Goal: Navigation & Orientation: Find specific page/section

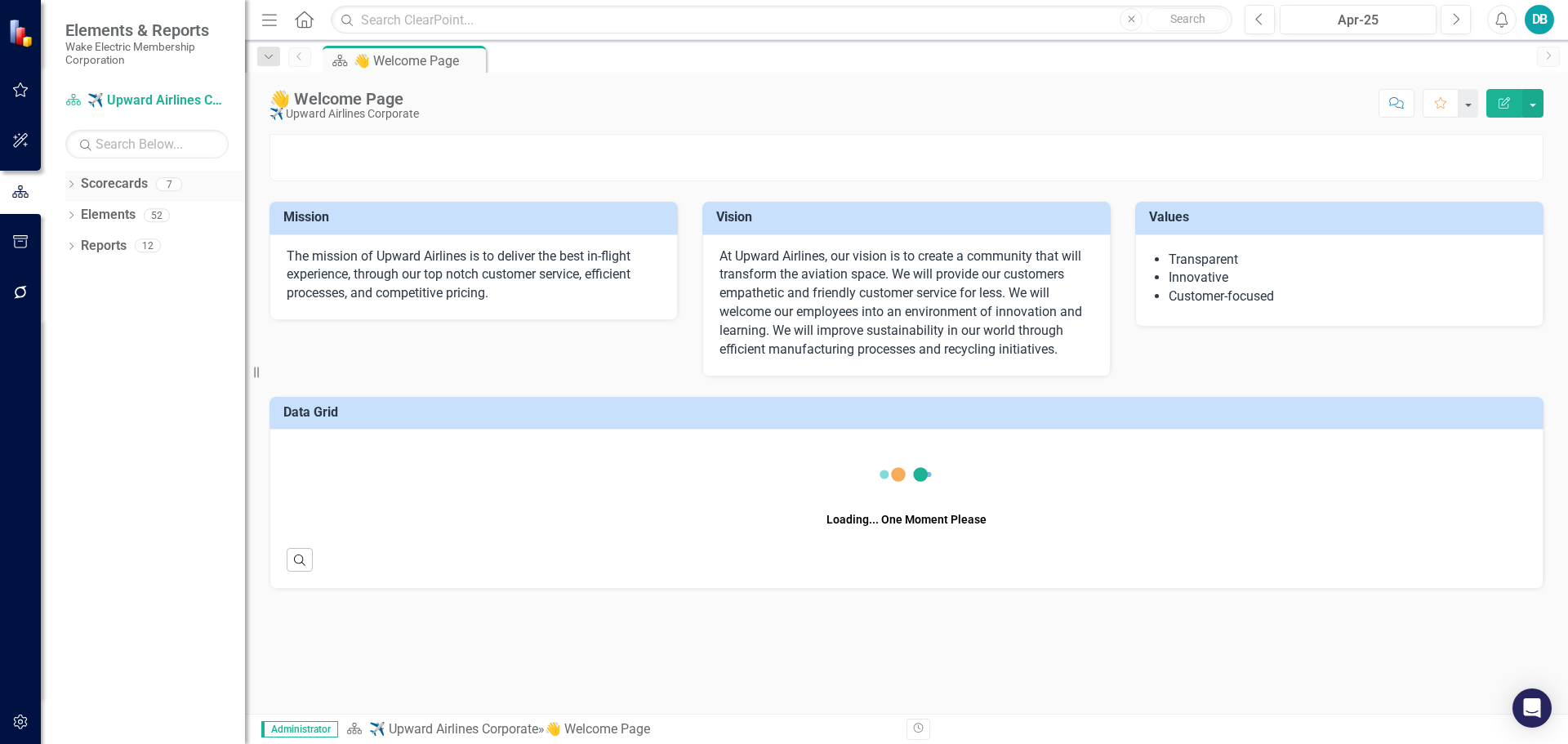
click at [73, 183] on icon "Dropdown" at bounding box center [72, 185] width 12 height 9
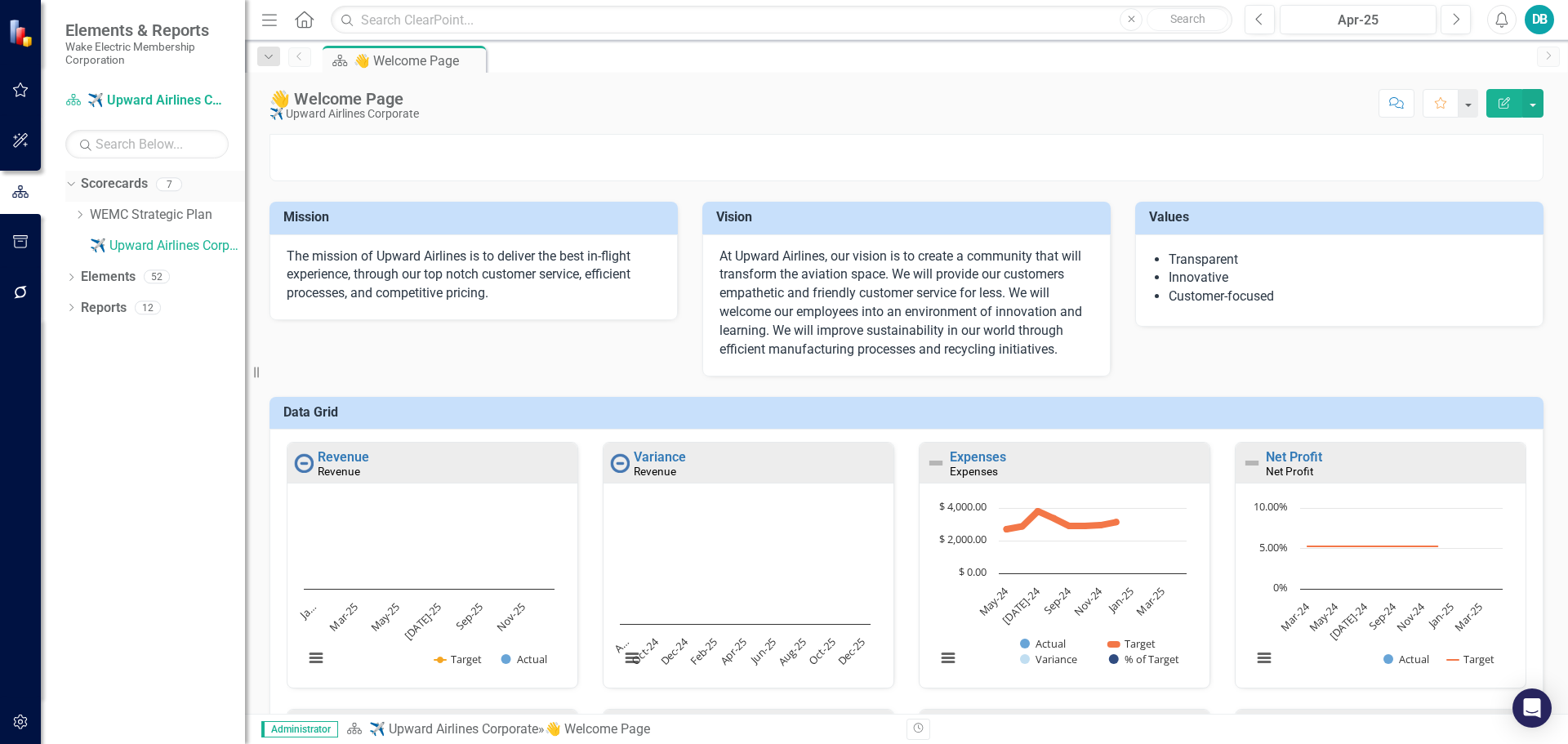
click at [117, 179] on link "Scorecards" at bounding box center [114, 183] width 67 height 19
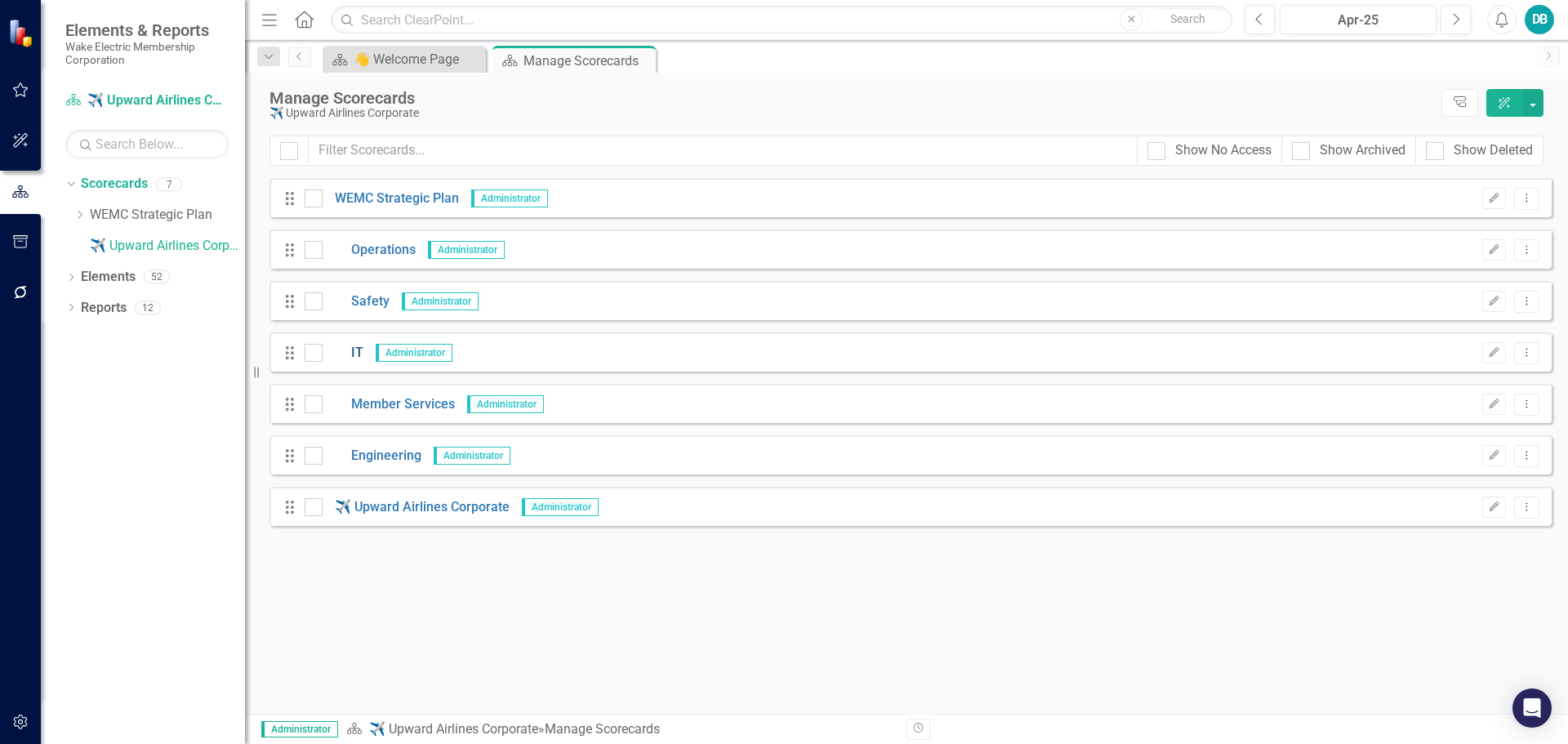
click at [356, 355] on link "IT" at bounding box center [343, 353] width 41 height 19
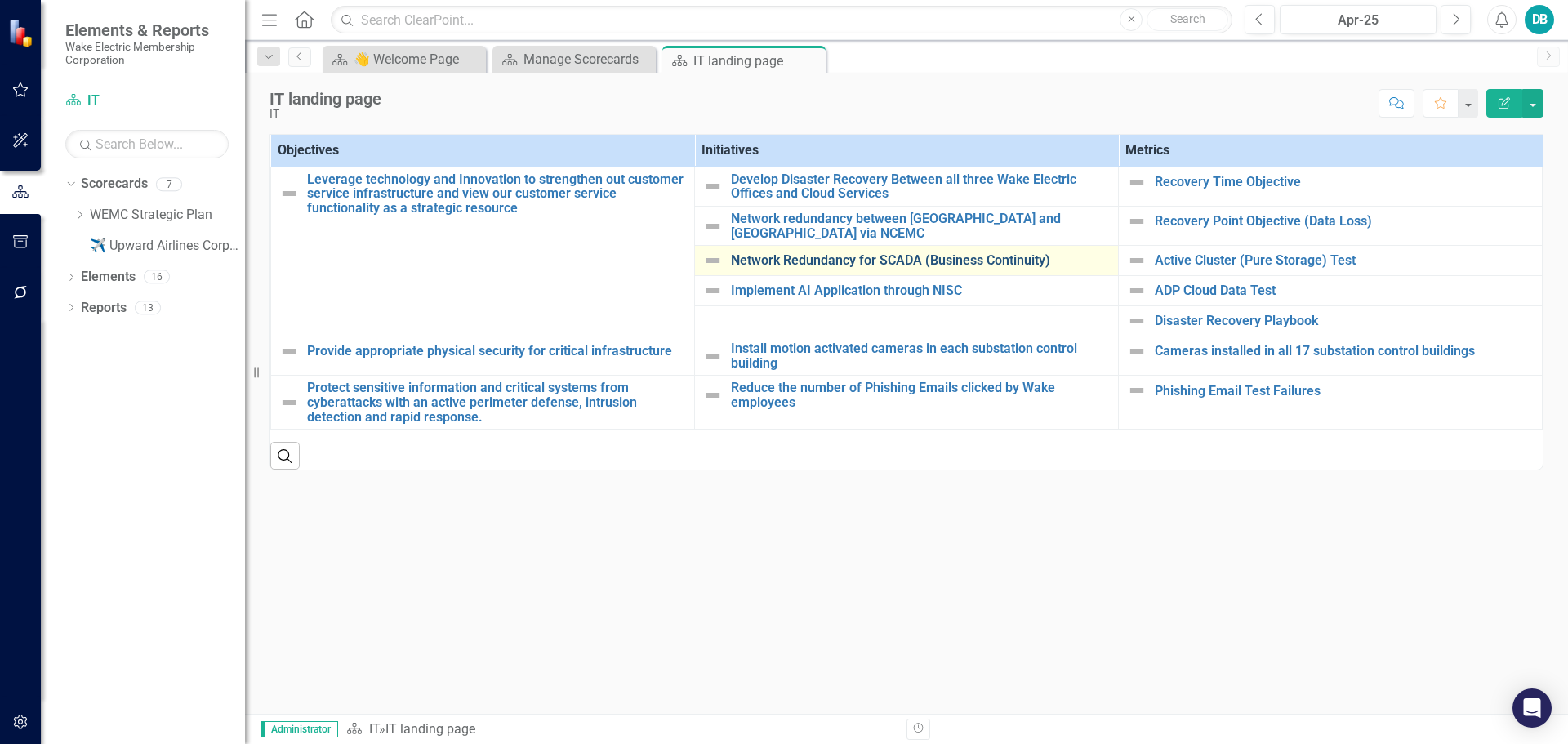
click at [785, 263] on link "Network Redundancy for SCADA (Business Continuity)" at bounding box center [921, 260] width 379 height 15
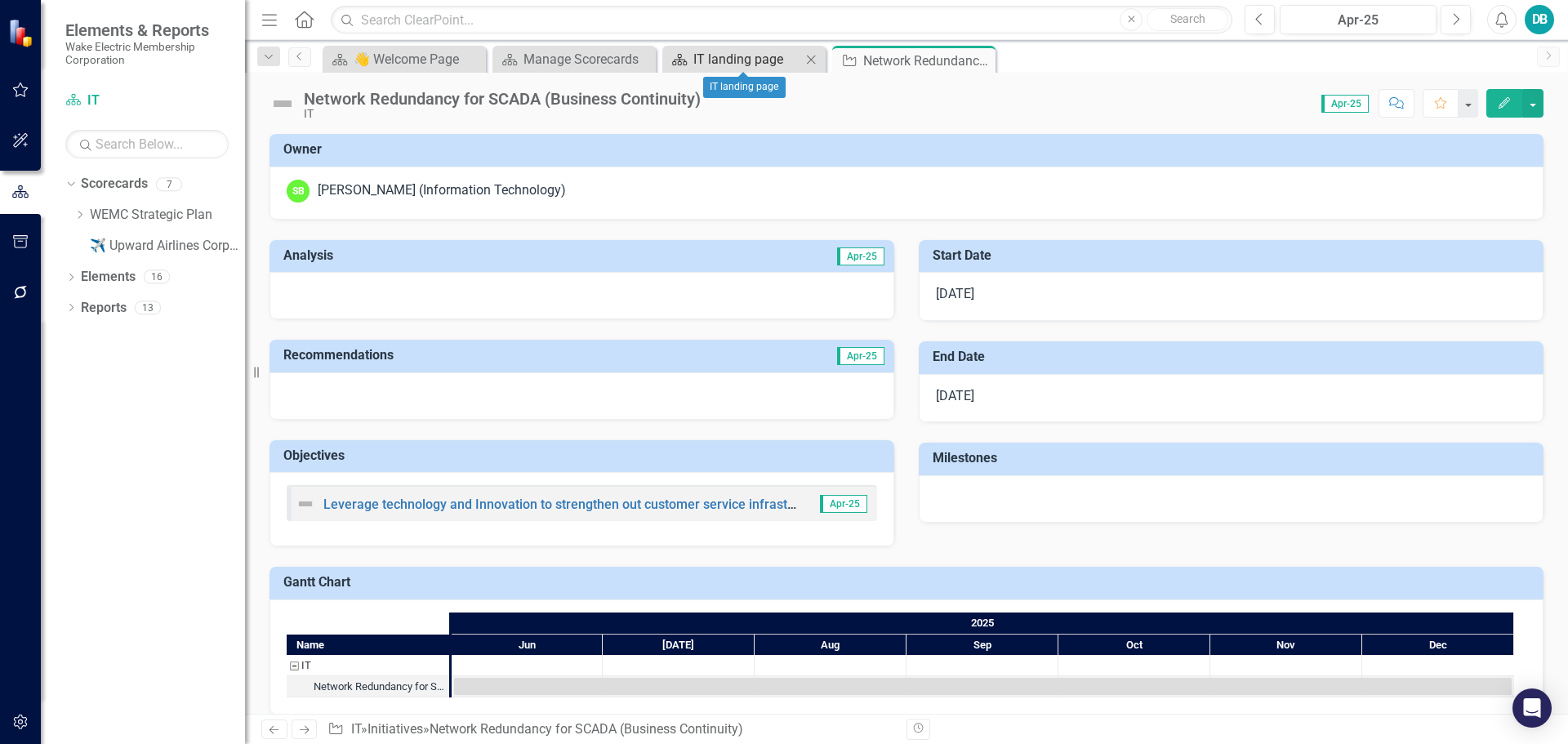
click at [724, 67] on div "IT landing page" at bounding box center [747, 59] width 108 height 21
